Goal: Information Seeking & Learning: Learn about a topic

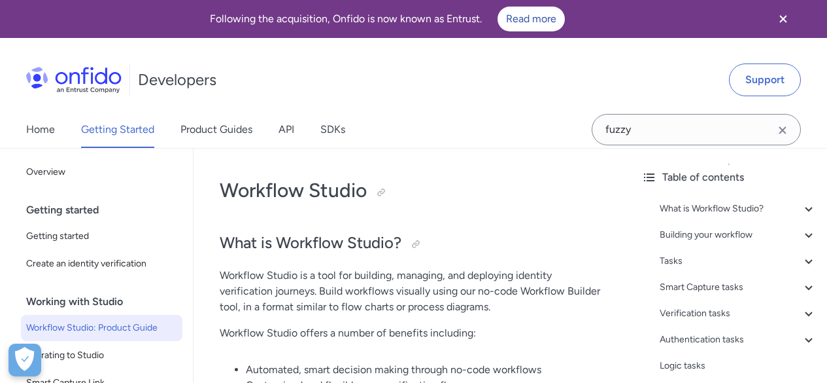
scroll to position [20882, 0]
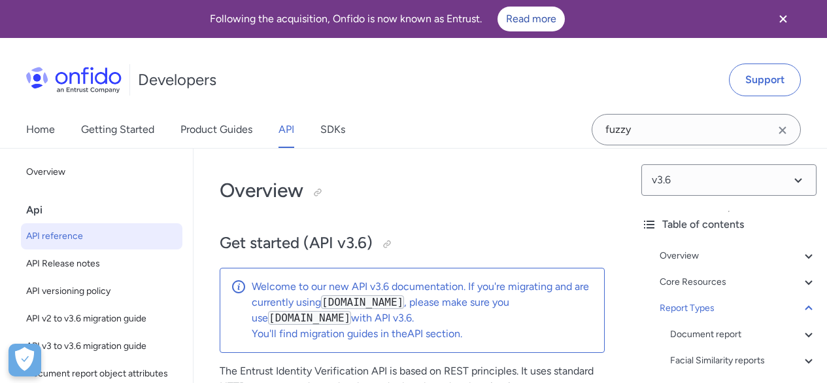
select select "language selector"
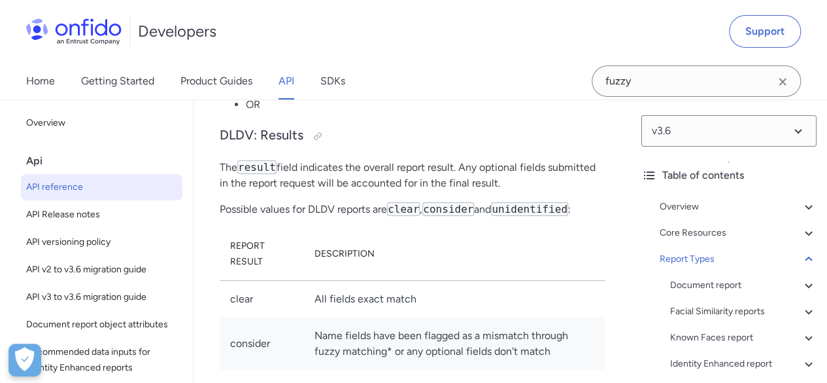
click at [89, 39] on img at bounding box center [73, 31] width 95 height 26
